Goal: Information Seeking & Learning: Get advice/opinions

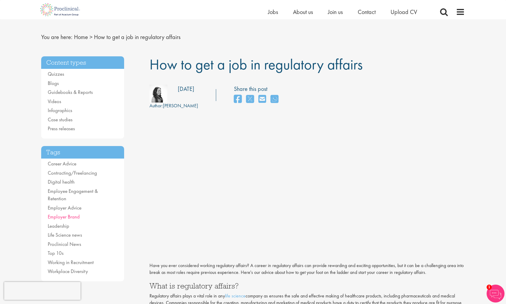
scroll to position [13, 0]
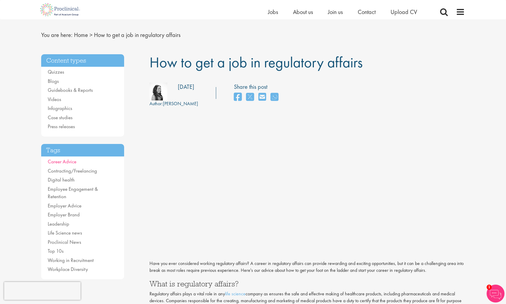
click at [61, 163] on link "Career Advice" at bounding box center [62, 161] width 29 height 7
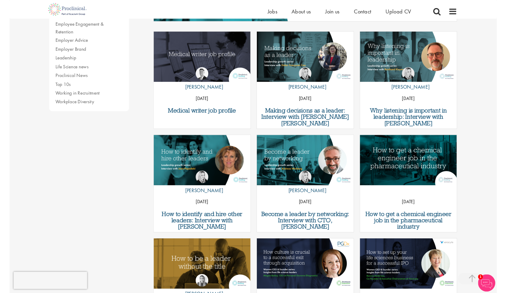
scroll to position [188, 0]
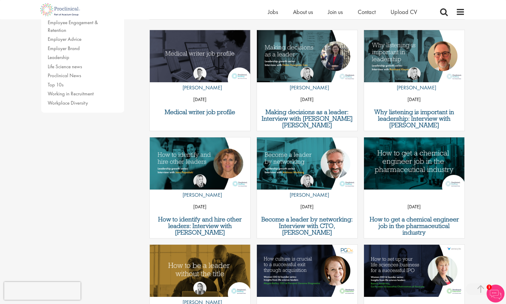
click at [208, 181] on link "by [PERSON_NAME]" at bounding box center [200, 189] width 44 height 28
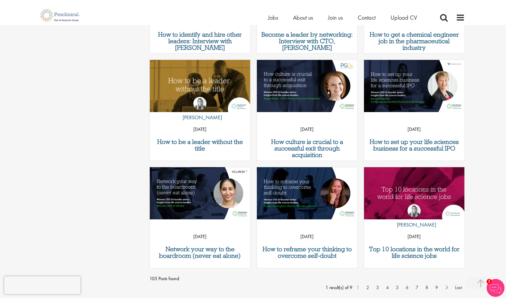
scroll to position [380, 0]
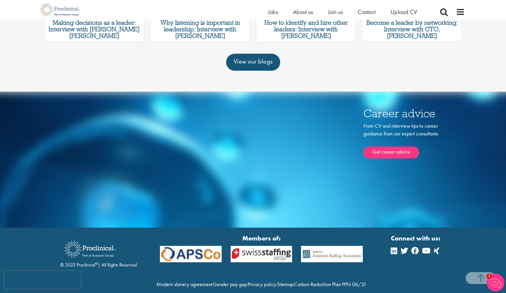
scroll to position [375, 0]
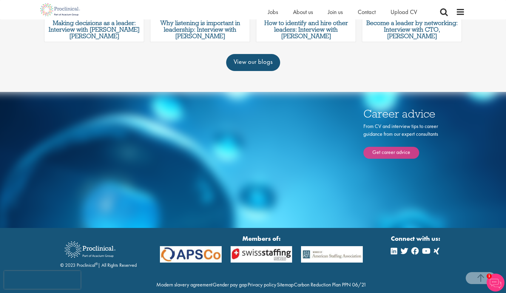
click at [385, 147] on link "Get career advice" at bounding box center [391, 153] width 56 height 12
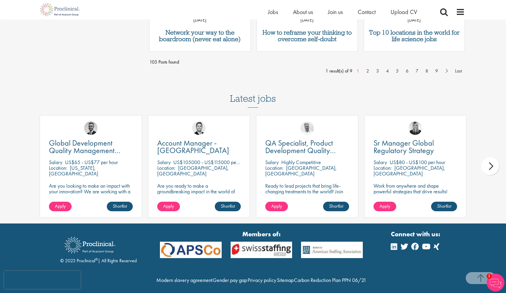
scroll to position [595, 0]
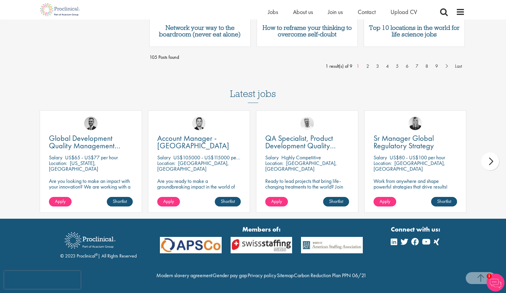
click at [491, 161] on div "next" at bounding box center [490, 161] width 18 height 18
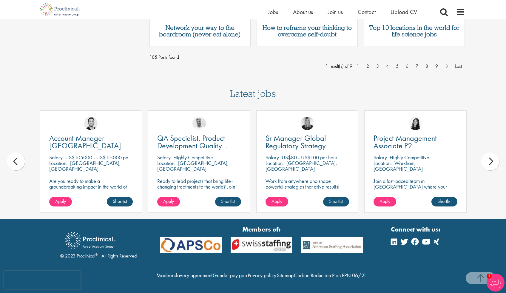
click at [491, 161] on div "next" at bounding box center [490, 161] width 18 height 18
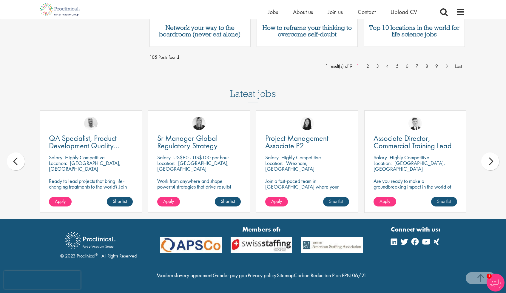
click at [487, 160] on div "next" at bounding box center [490, 161] width 18 height 18
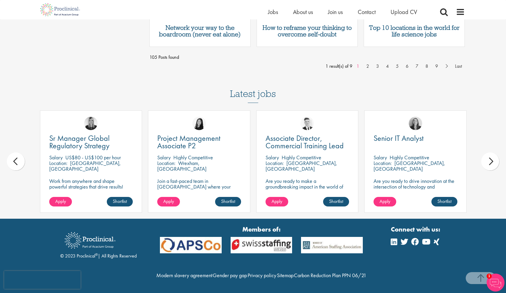
click at [488, 160] on div "next" at bounding box center [490, 161] width 18 height 18
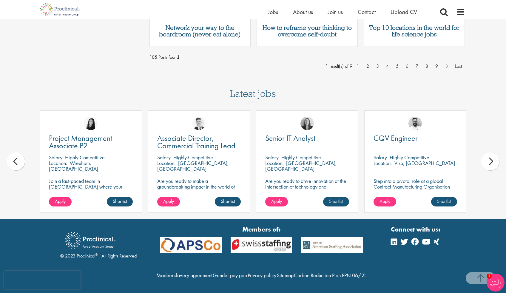
click at [488, 160] on div "next" at bounding box center [490, 161] width 18 height 18
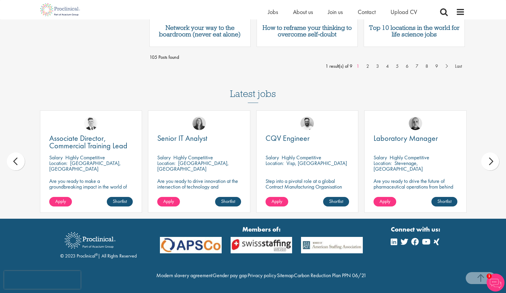
click at [488, 160] on div "next" at bounding box center [490, 161] width 18 height 18
